Goal: Information Seeking & Learning: Learn about a topic

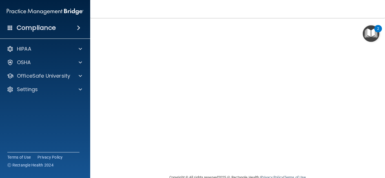
scroll to position [21, 0]
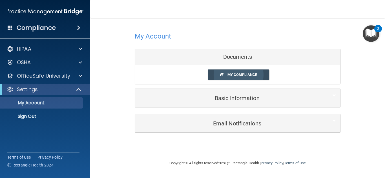
click at [245, 75] on span "My Compliance" at bounding box center [242, 75] width 30 height 4
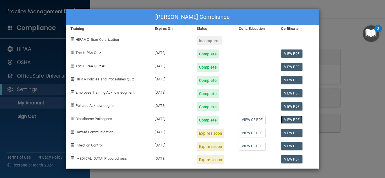
click at [293, 121] on link "View PDF" at bounding box center [292, 120] width 22 height 8
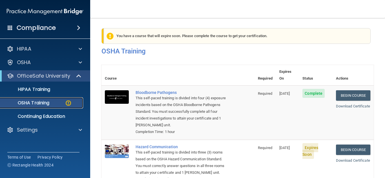
click at [64, 103] on div "OSHA Training" at bounding box center [42, 103] width 77 height 6
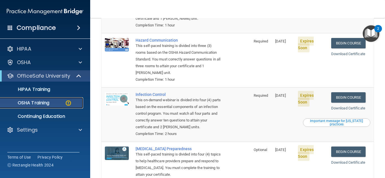
scroll to position [101, 0]
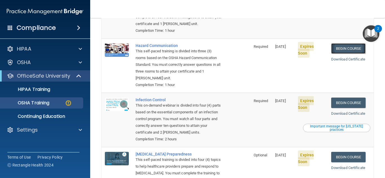
click at [343, 47] on link "Begin Course" at bounding box center [348, 48] width 34 height 10
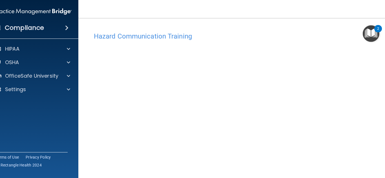
drag, startPoint x: 384, startPoint y: 102, endPoint x: 383, endPoint y: 81, distance: 21.4
click at [383, 81] on main "Hazard Communication Training This course doesn’t expire until 08/31/2025. Are …" at bounding box center [237, 98] width 318 height 160
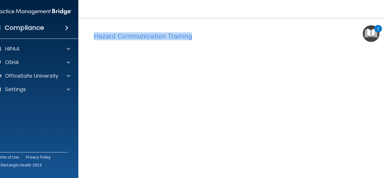
drag, startPoint x: 318, startPoint y: 40, endPoint x: 317, endPoint y: 13, distance: 27.3
click at [317, 13] on div "Toggle navigation Jezenia Martinez jezeniamartinez@gmail.com Manage My Enterpri…" at bounding box center [237, 89] width 318 height 178
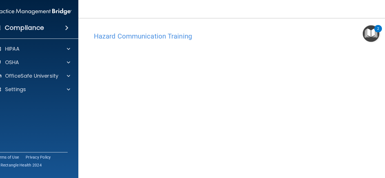
click at [317, 13] on nav "Toggle navigation Jezenia Martinez jezeniamartinez@gmail.com Manage My Enterpri…" at bounding box center [237, 9] width 318 height 18
click at [312, 37] on h4 "Hazard Communication Training" at bounding box center [237, 36] width 287 height 7
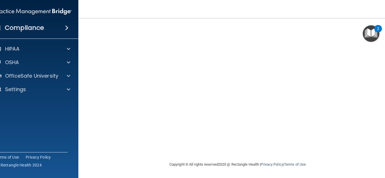
scroll to position [33, 0]
click at [383, 124] on div "Hazard Communication Training This course doesn’t expire until 08/31/2025. Are …" at bounding box center [238, 88] width 296 height 207
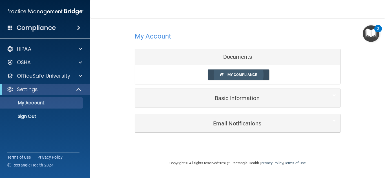
click at [246, 75] on span "My Compliance" at bounding box center [242, 75] width 30 height 4
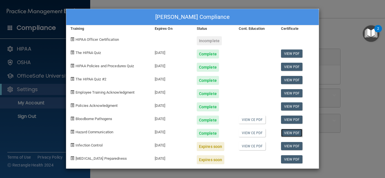
click at [289, 132] on link "View PDF" at bounding box center [292, 133] width 22 height 8
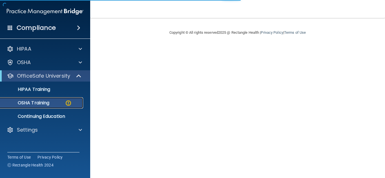
click at [58, 99] on link "OSHA Training" at bounding box center [38, 102] width 89 height 11
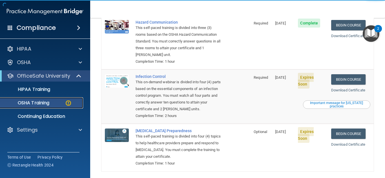
scroll to position [132, 0]
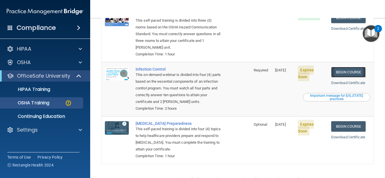
click at [344, 74] on link "Begin Course" at bounding box center [348, 72] width 34 height 10
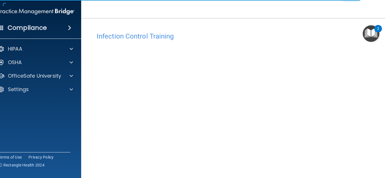
click at [384, 45] on main "Infection Control Training This course doesn’t expire until [DATE]. Are you sur…" at bounding box center [237, 98] width 312 height 160
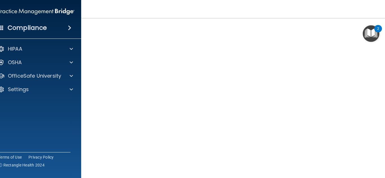
scroll to position [29, 0]
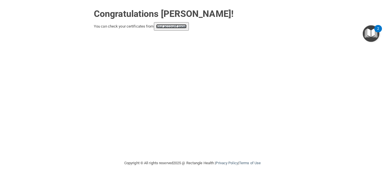
click at [183, 27] on link "your account page!" at bounding box center [171, 26] width 31 height 4
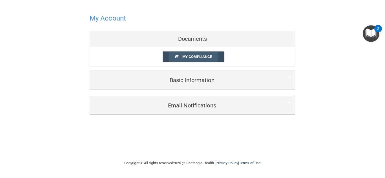
click at [191, 57] on span "My Compliance" at bounding box center [197, 57] width 30 height 4
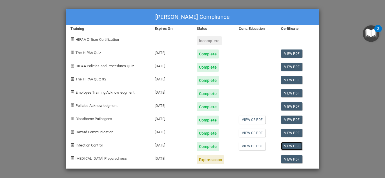
click at [295, 145] on link "View PDF" at bounding box center [292, 146] width 22 height 8
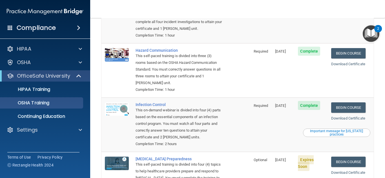
scroll to position [133, 0]
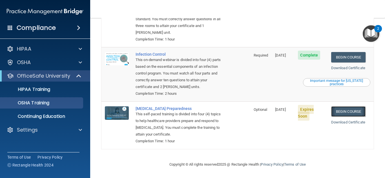
click at [342, 109] on link "Begin Course" at bounding box center [348, 111] width 34 height 10
click at [59, 107] on link "OSHA Training" at bounding box center [38, 102] width 89 height 11
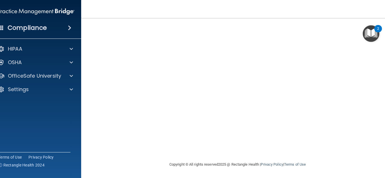
scroll to position [21, 0]
click at [377, 76] on div "COVID-19 Training This course doesn’t expire until 08/31/2025. Are you sure you…" at bounding box center [237, 106] width 290 height 195
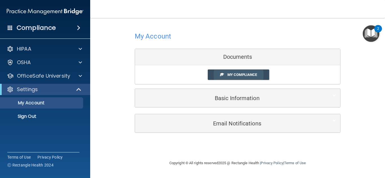
click at [226, 72] on link "My Compliance" at bounding box center [238, 75] width 62 height 10
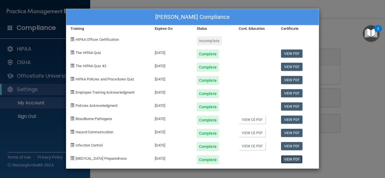
click at [285, 159] on link "View PDF" at bounding box center [292, 159] width 22 height 8
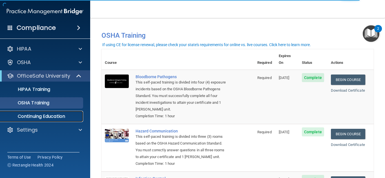
click at [44, 115] on p "Continuing Education" at bounding box center [42, 117] width 77 height 6
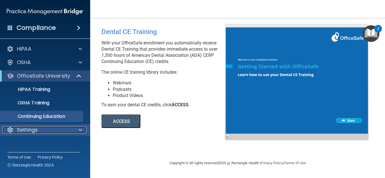
click at [81, 131] on span at bounding box center [80, 130] width 3 height 7
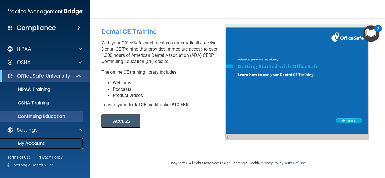
click at [50, 143] on p "My Account" at bounding box center [42, 144] width 77 height 6
